Goal: Transaction & Acquisition: Book appointment/travel/reservation

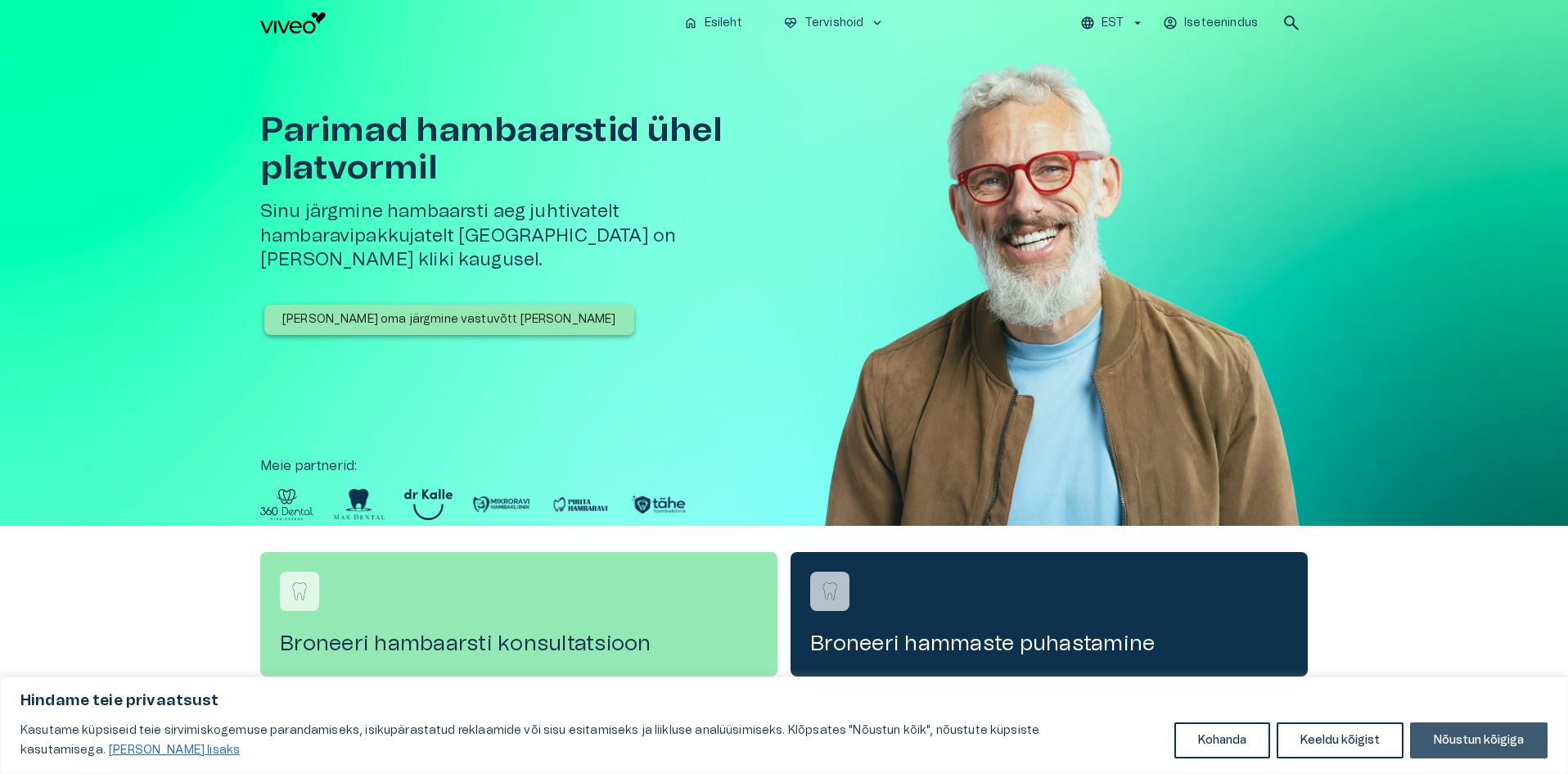
click at [1458, 742] on button "Nõustun kõigiga" at bounding box center [1480, 740] width 138 height 36
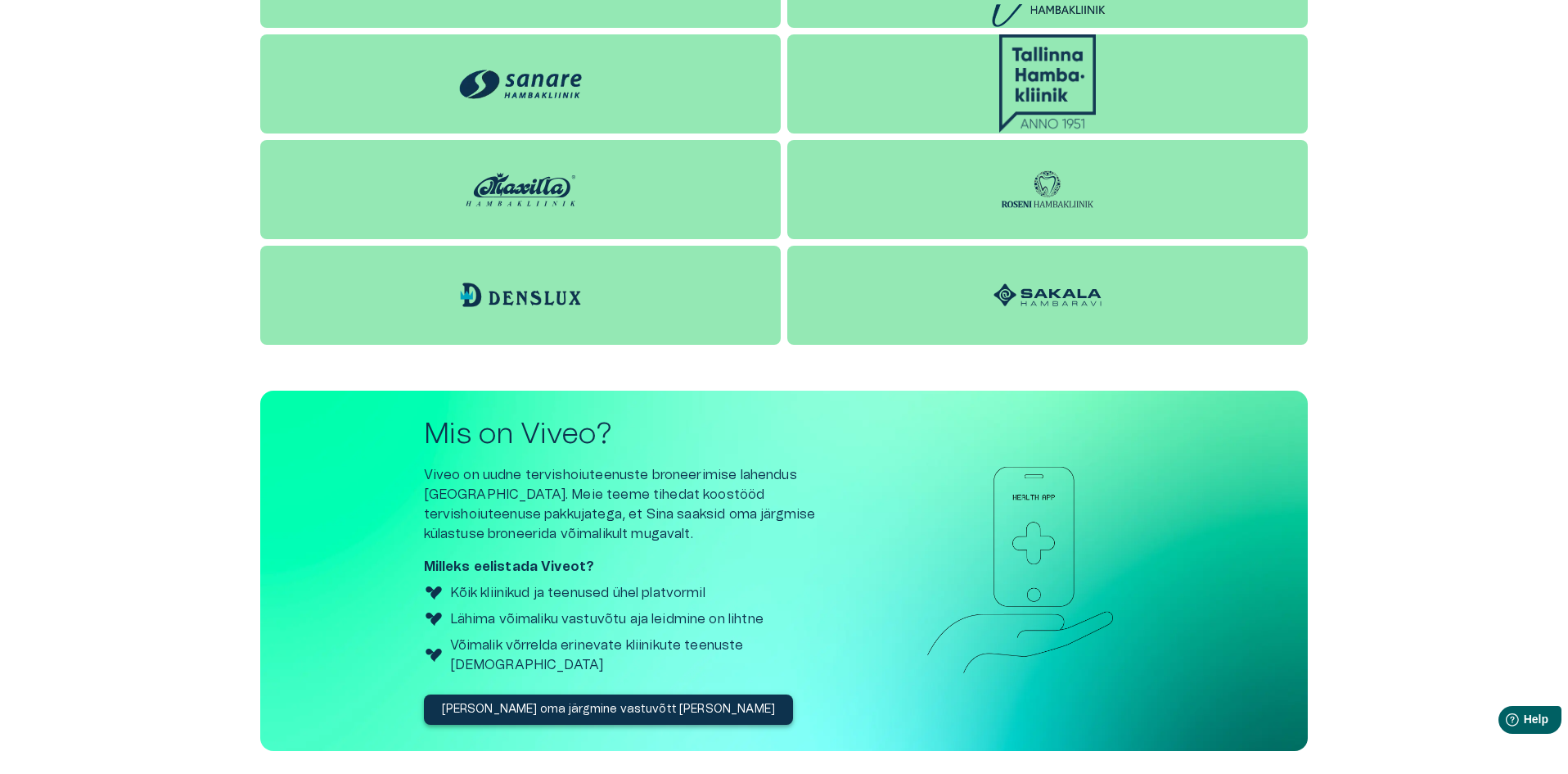
scroll to position [2545, 0]
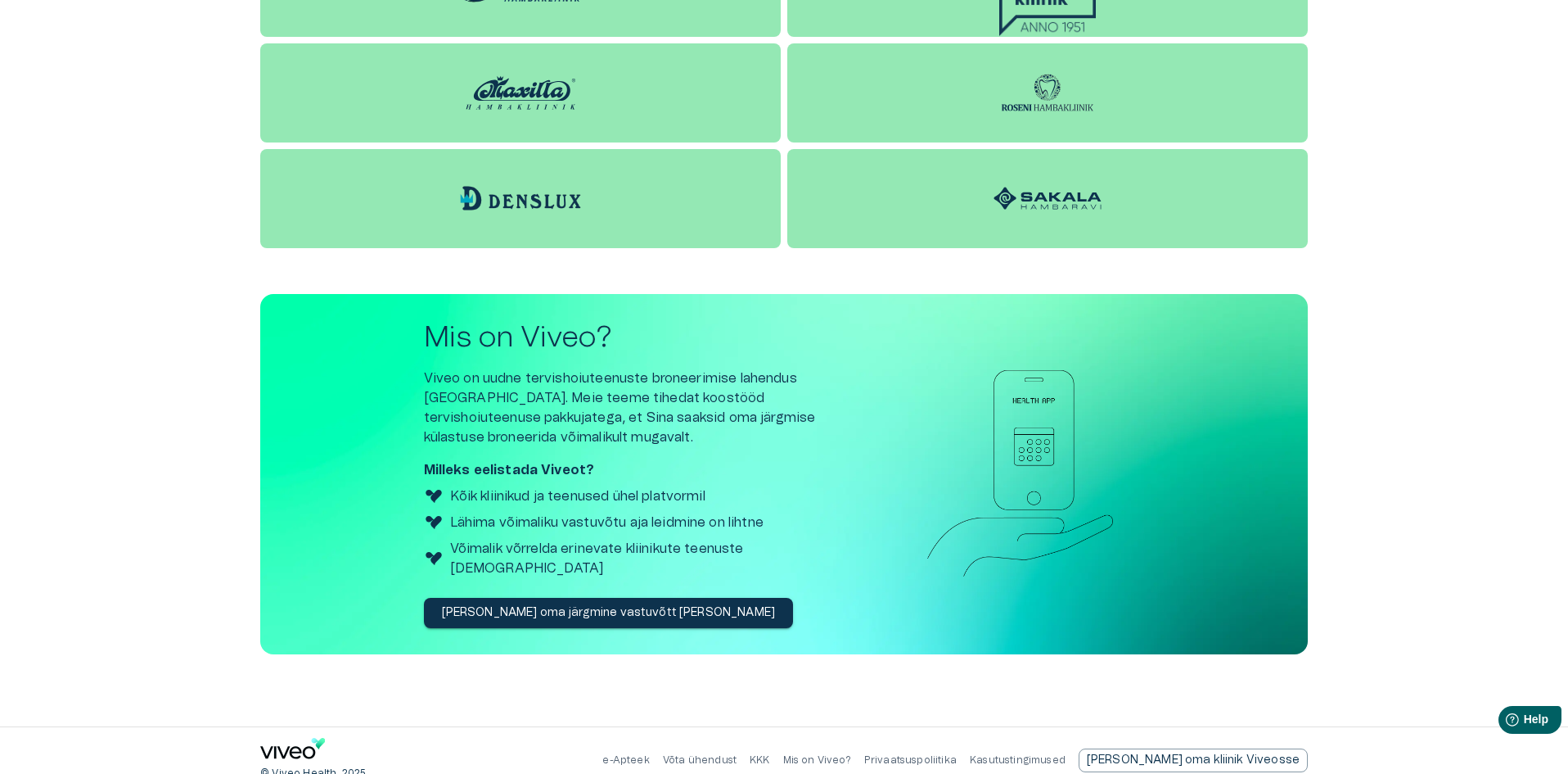
click at [583, 605] on p "[PERSON_NAME] oma järgmine vastuvõtt [PERSON_NAME]" at bounding box center [608, 613] width 334 height 17
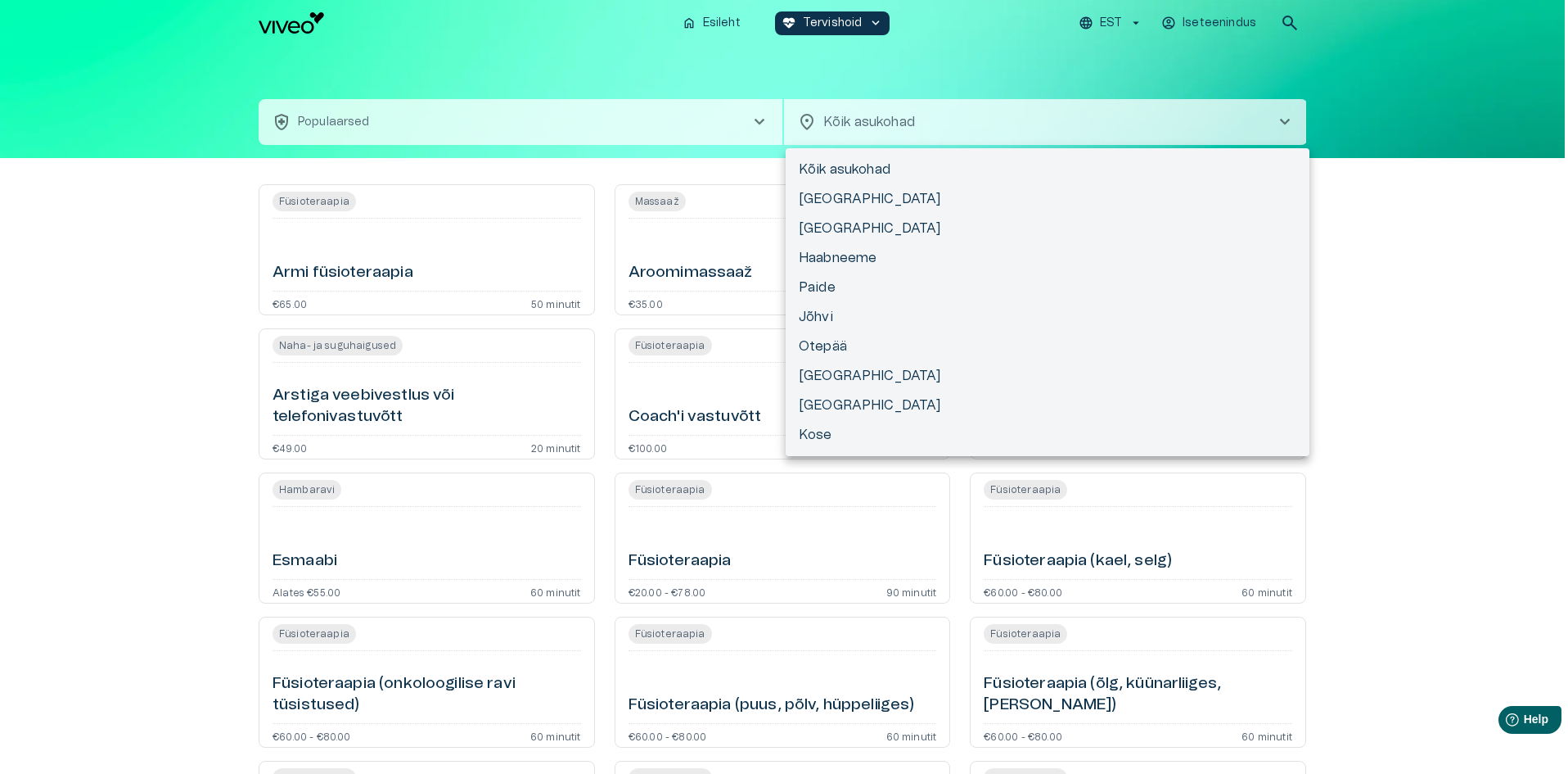
click at [848, 113] on body "Hindame teie privaatsust Kasutame küpsiseid teie sirvimiskogemuse parandamiseks…" at bounding box center [784, 387] width 1568 height 774
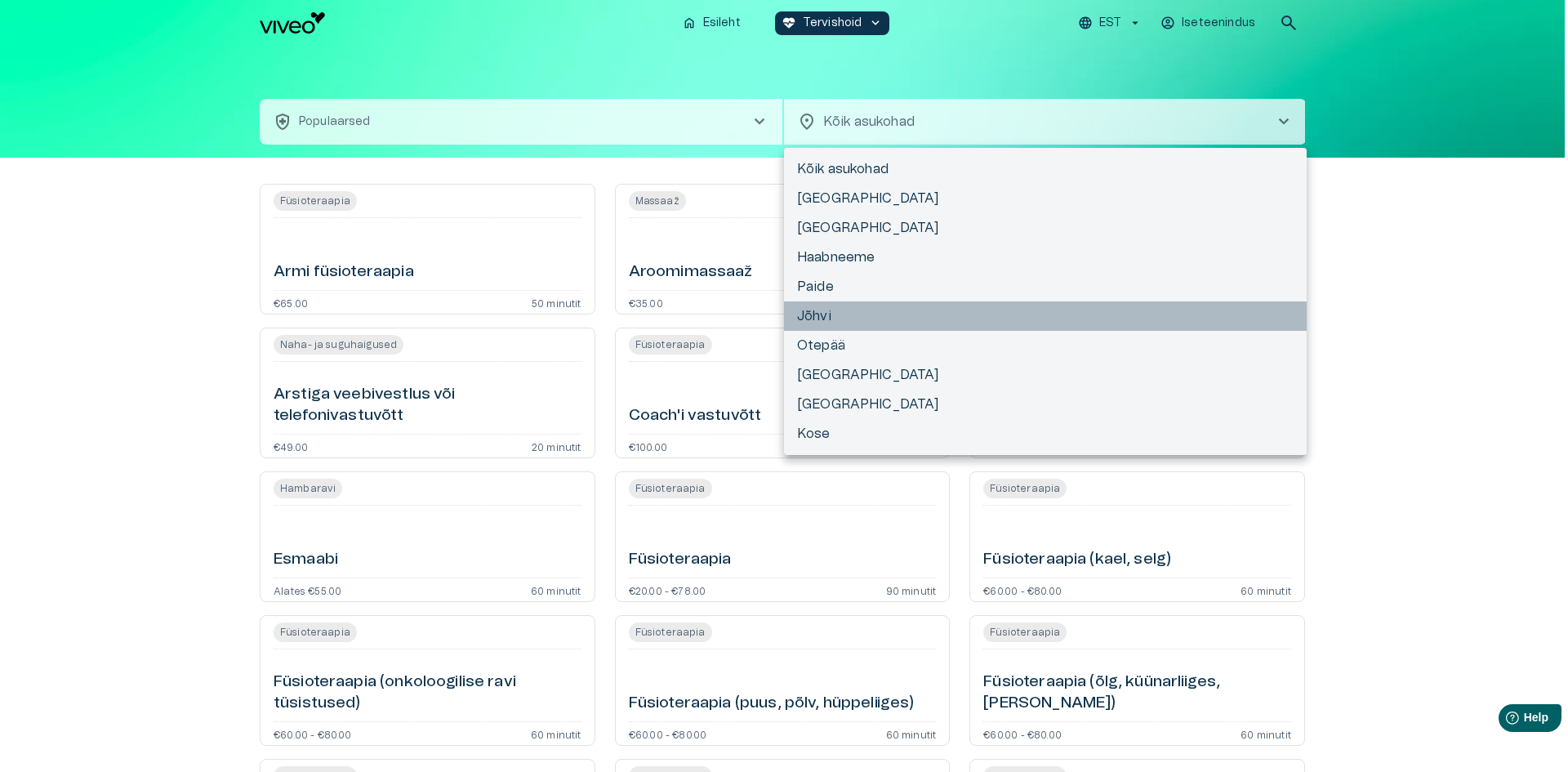
click at [836, 319] on li "Jõhvi" at bounding box center [1045, 316] width 522 height 30
type input "**********"
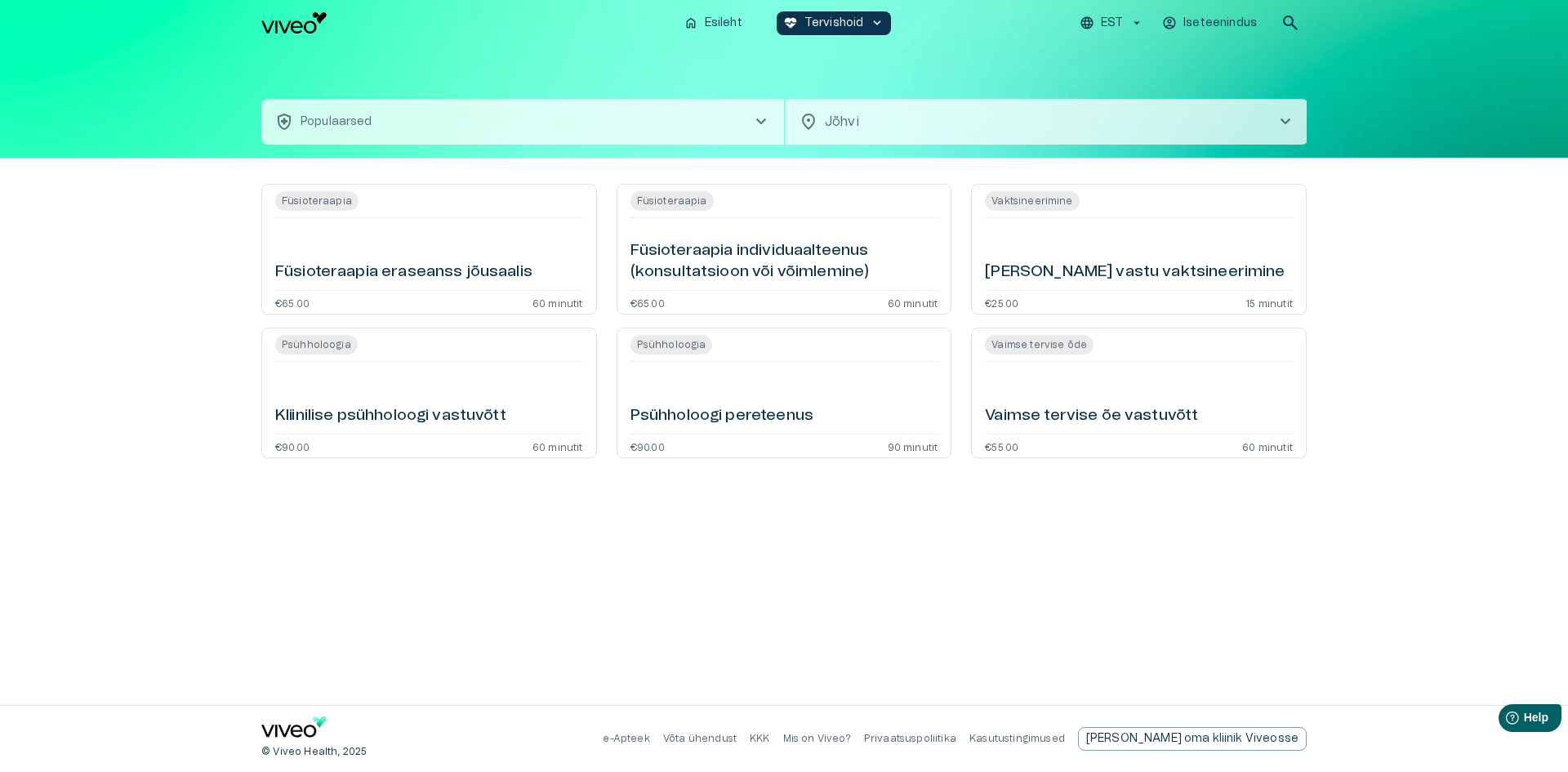
click at [507, 134] on button "health_and_safety Populaarsed chevron_right" at bounding box center [522, 122] width 522 height 45
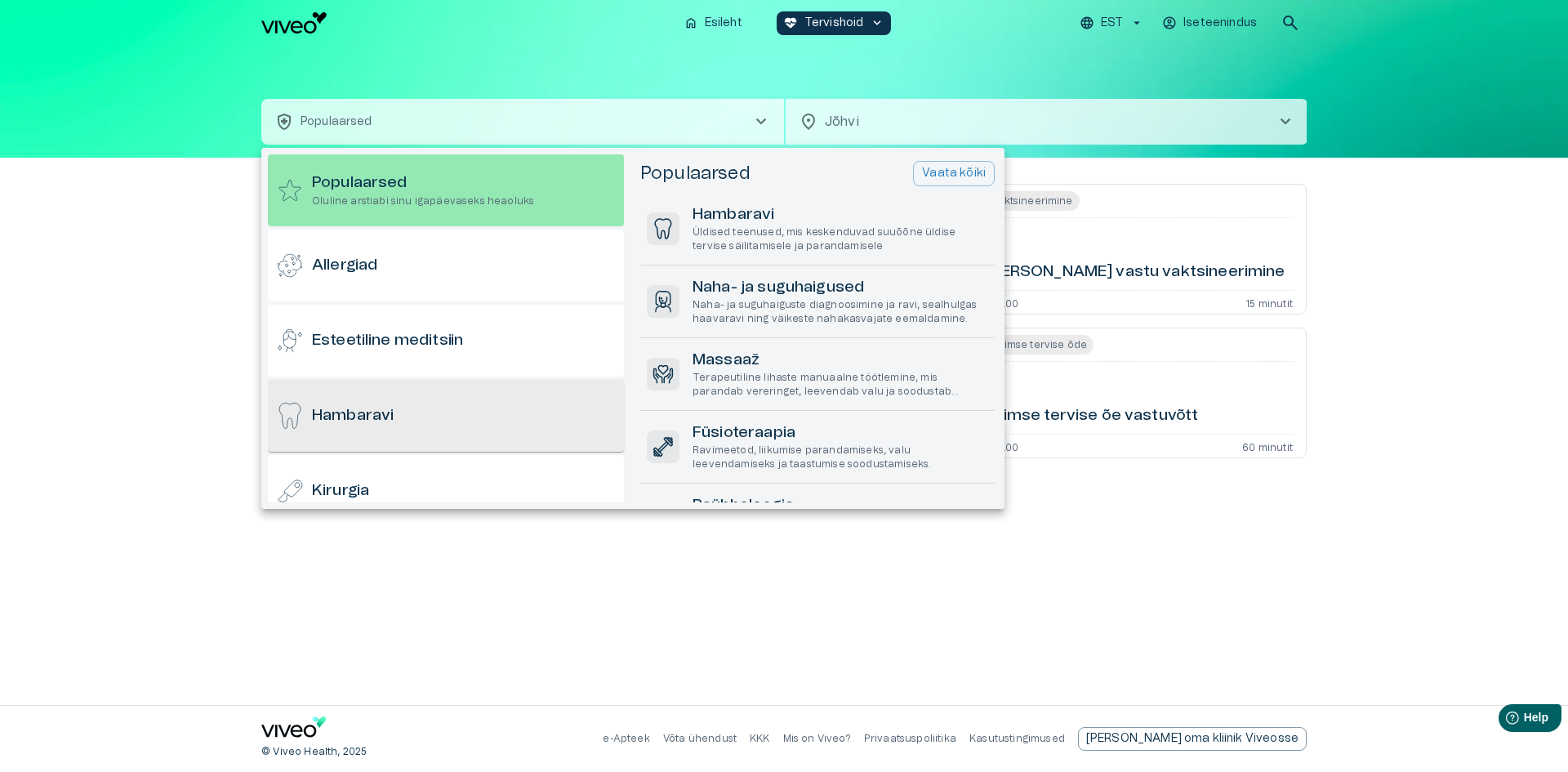
click at [474, 429] on div "Hambaravi" at bounding box center [446, 415] width 356 height 71
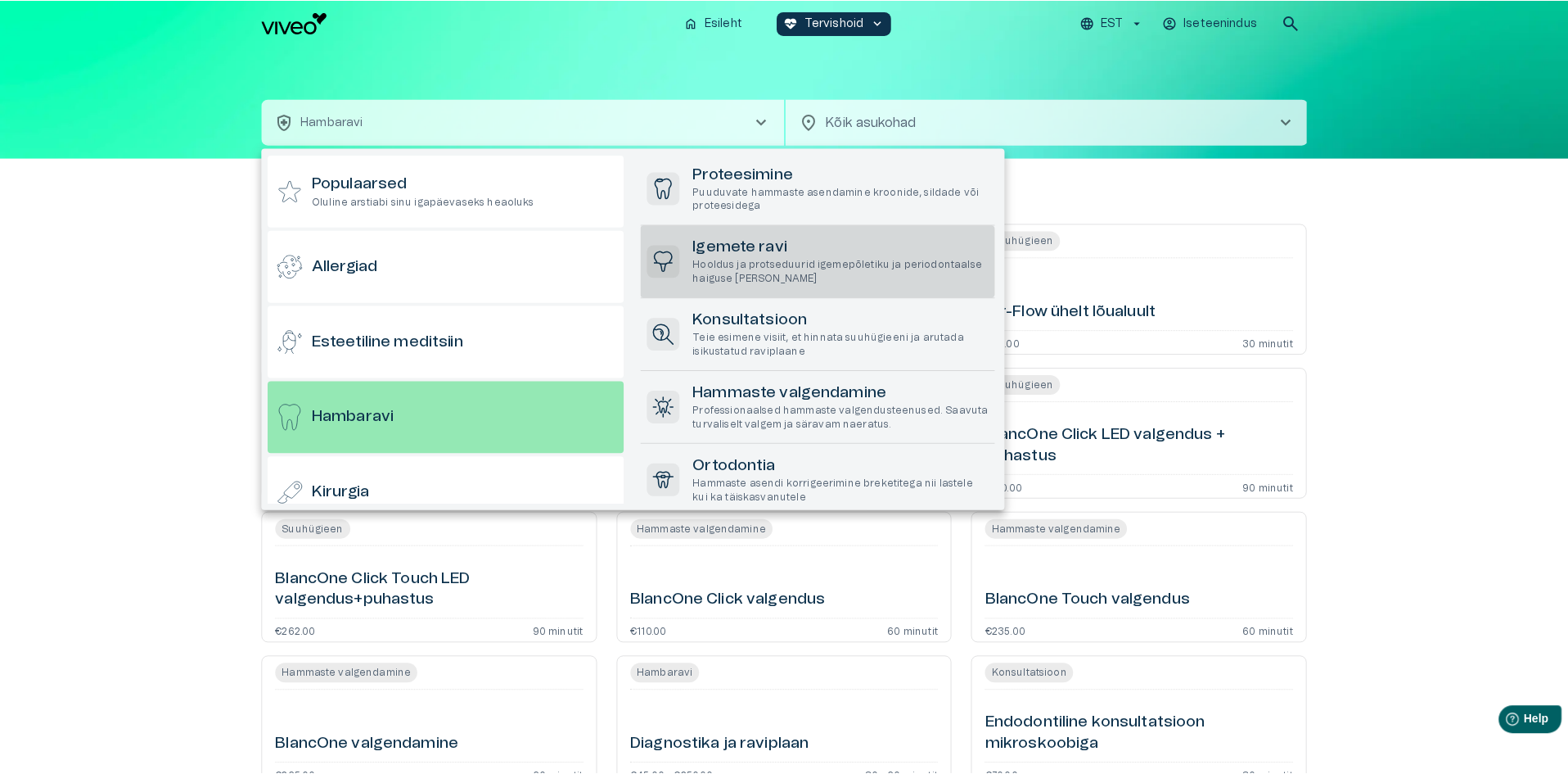
scroll to position [409, 0]
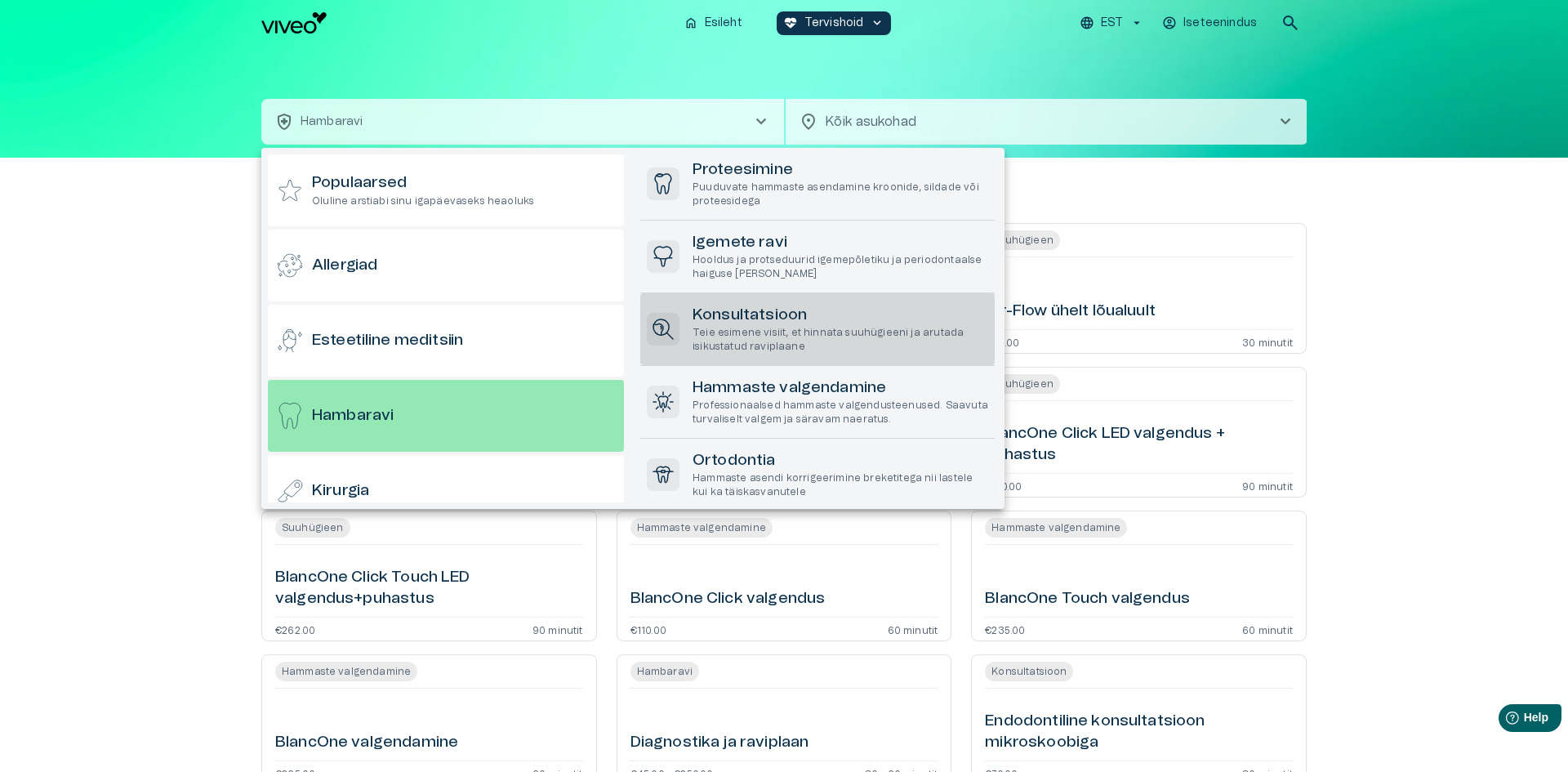
click at [785, 341] on p "Teie esimene visiit, et hinnata suuhügieeni ja arutada isikustatud raviplaane" at bounding box center [840, 340] width 296 height 28
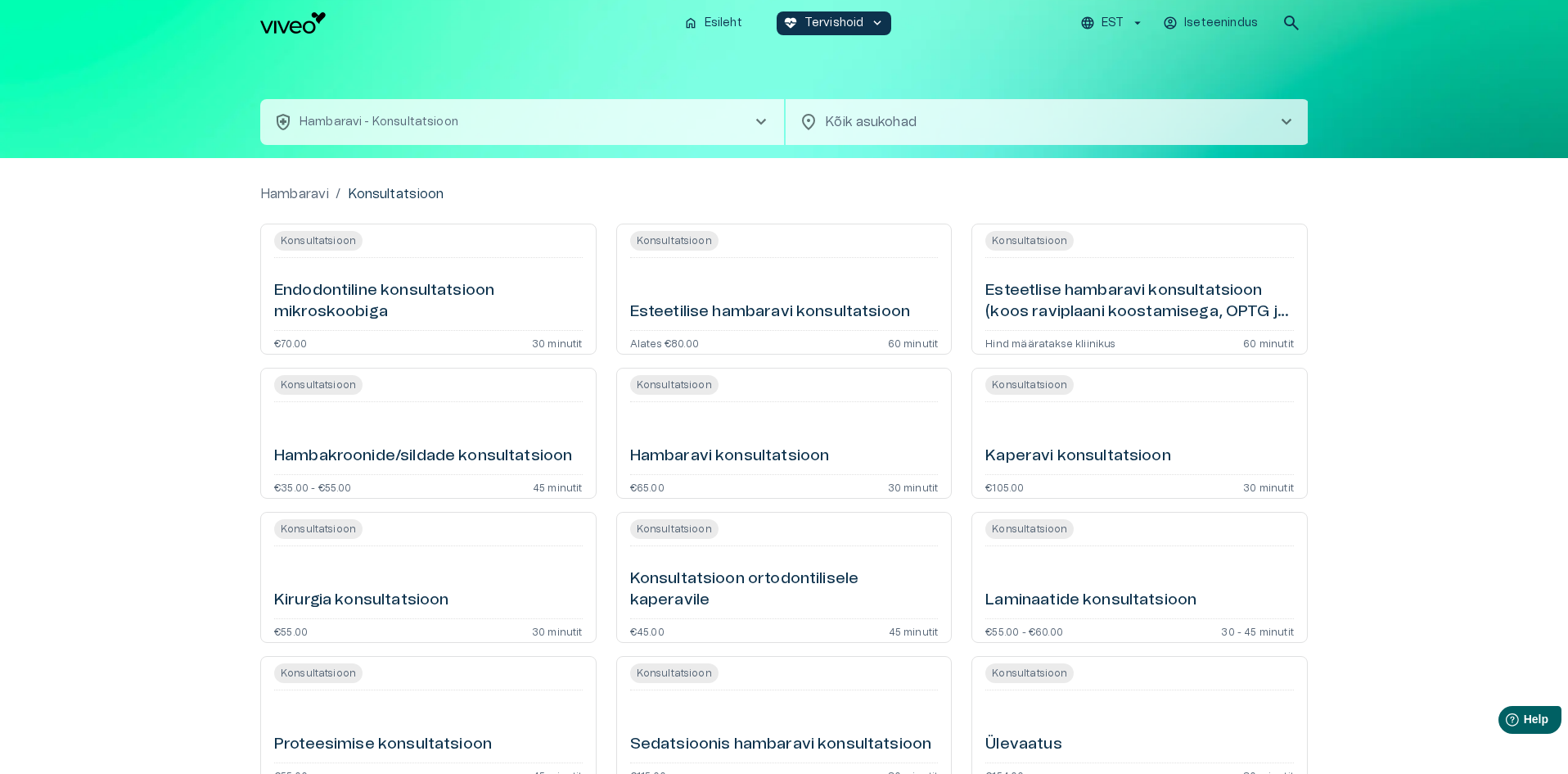
click at [139, 386] on div "Hambaravi / Konsultatsioon Konsultatsioon Endodontiline konsultatsioon mikrosko…" at bounding box center [784, 499] width 1568 height 681
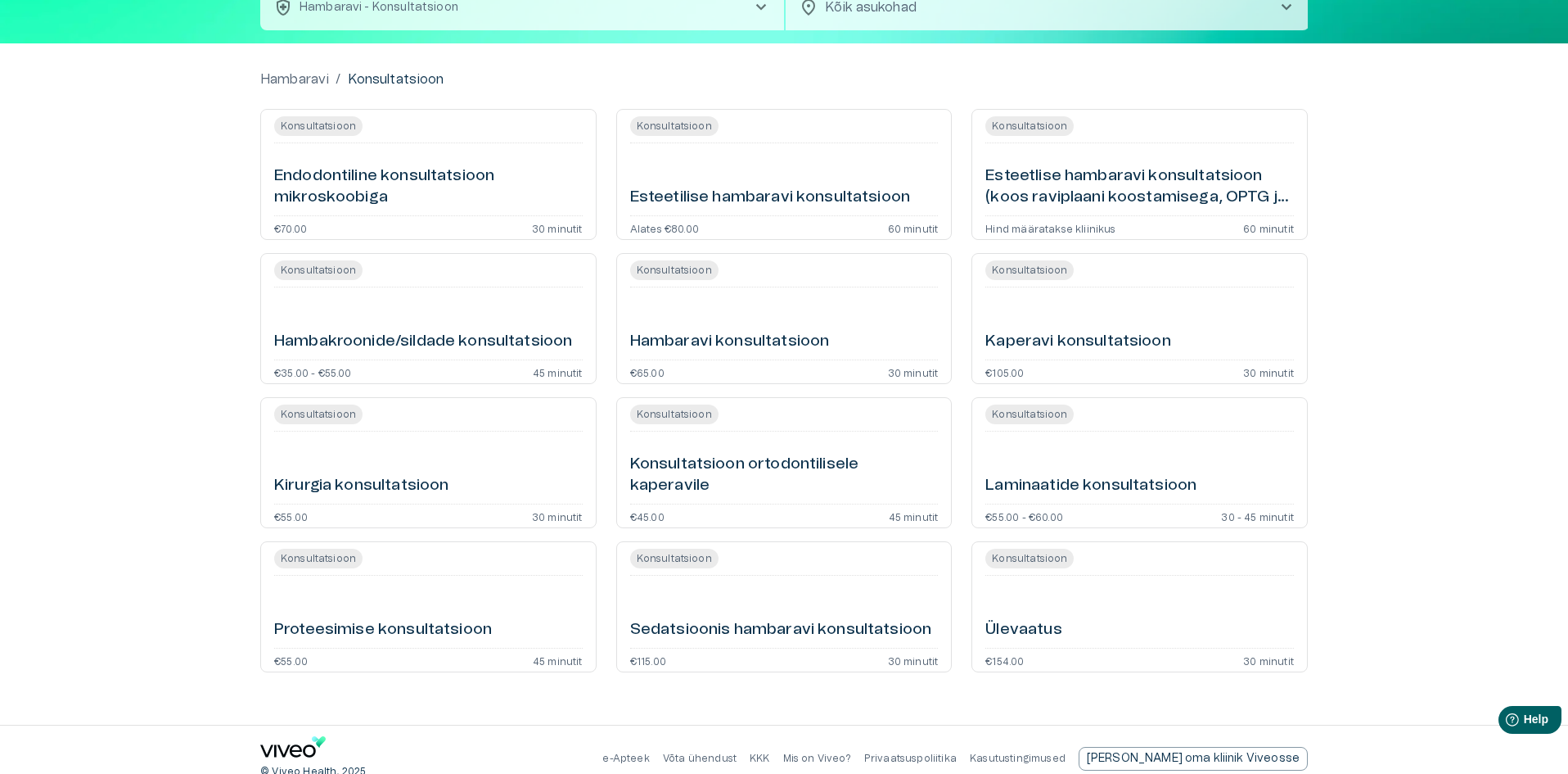
scroll to position [133, 0]
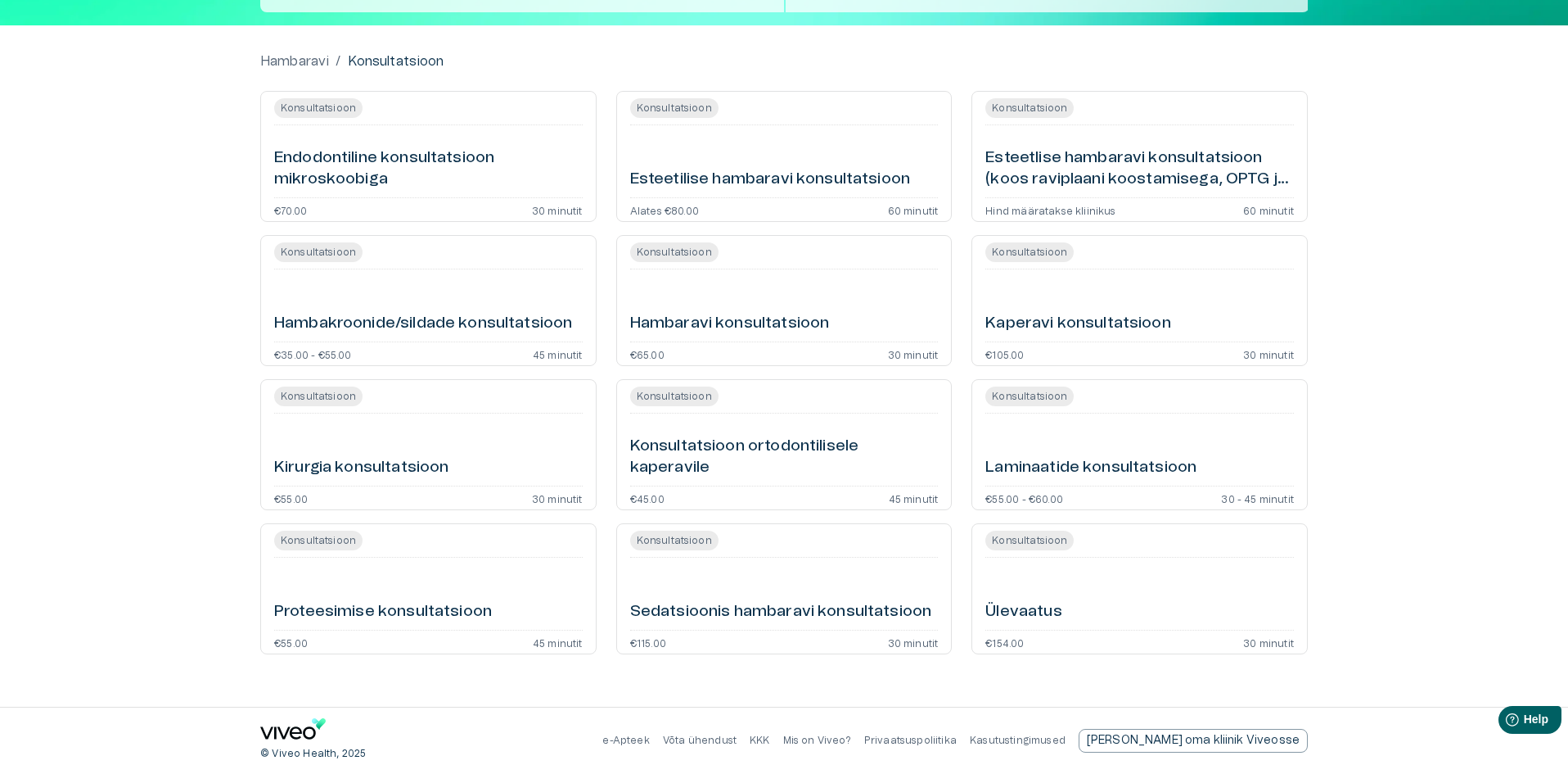
click at [1080, 606] on div "Ülevaatus" at bounding box center [1140, 593] width 309 height 59
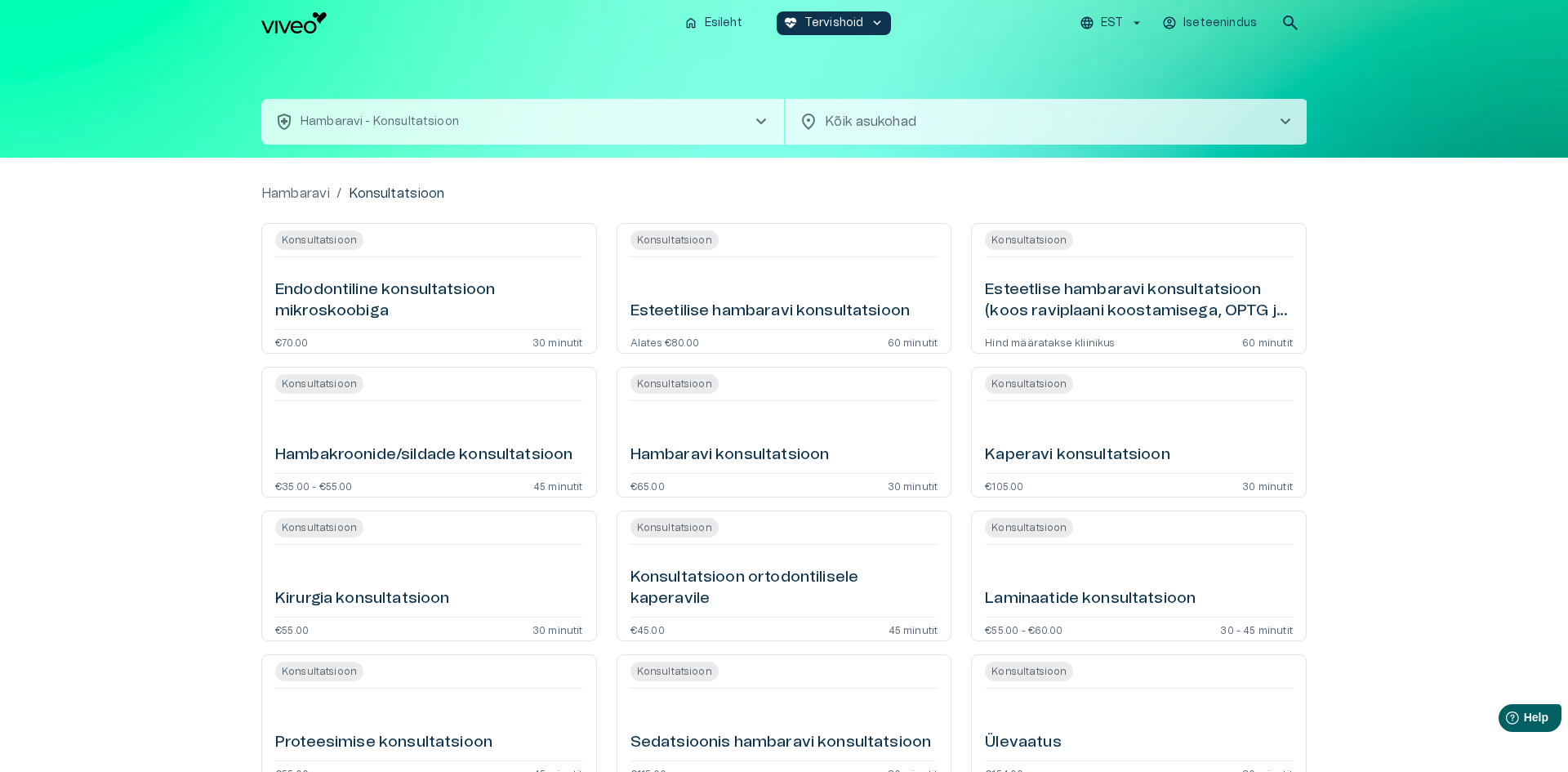
click at [998, 130] on body "Hindame teie privaatsust Kasutame küpsiseid teie sirvimiskogemuse parandamiseks…" at bounding box center [784, 386] width 1568 height 772
